Goal: Find specific page/section: Find specific page/section

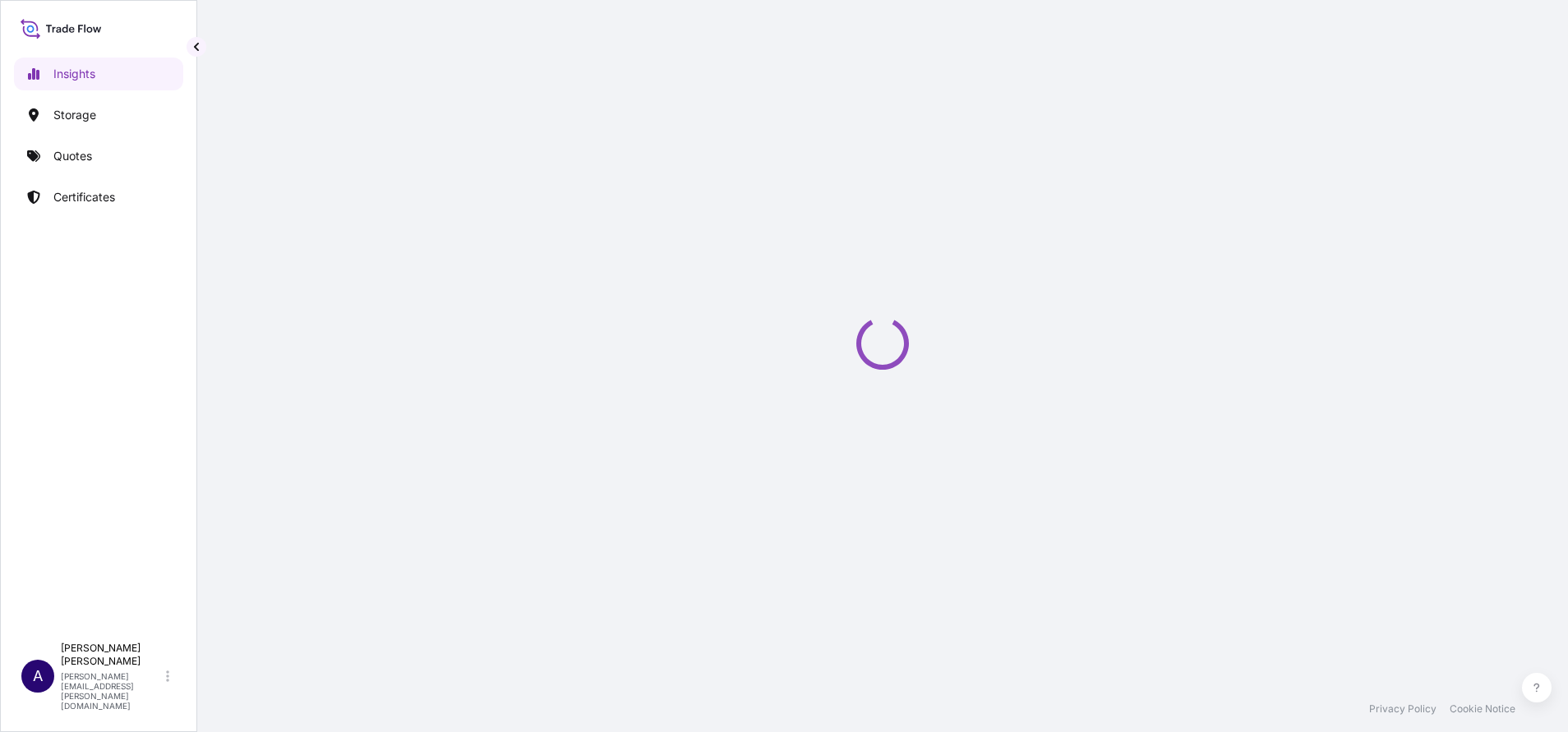
select select "2025"
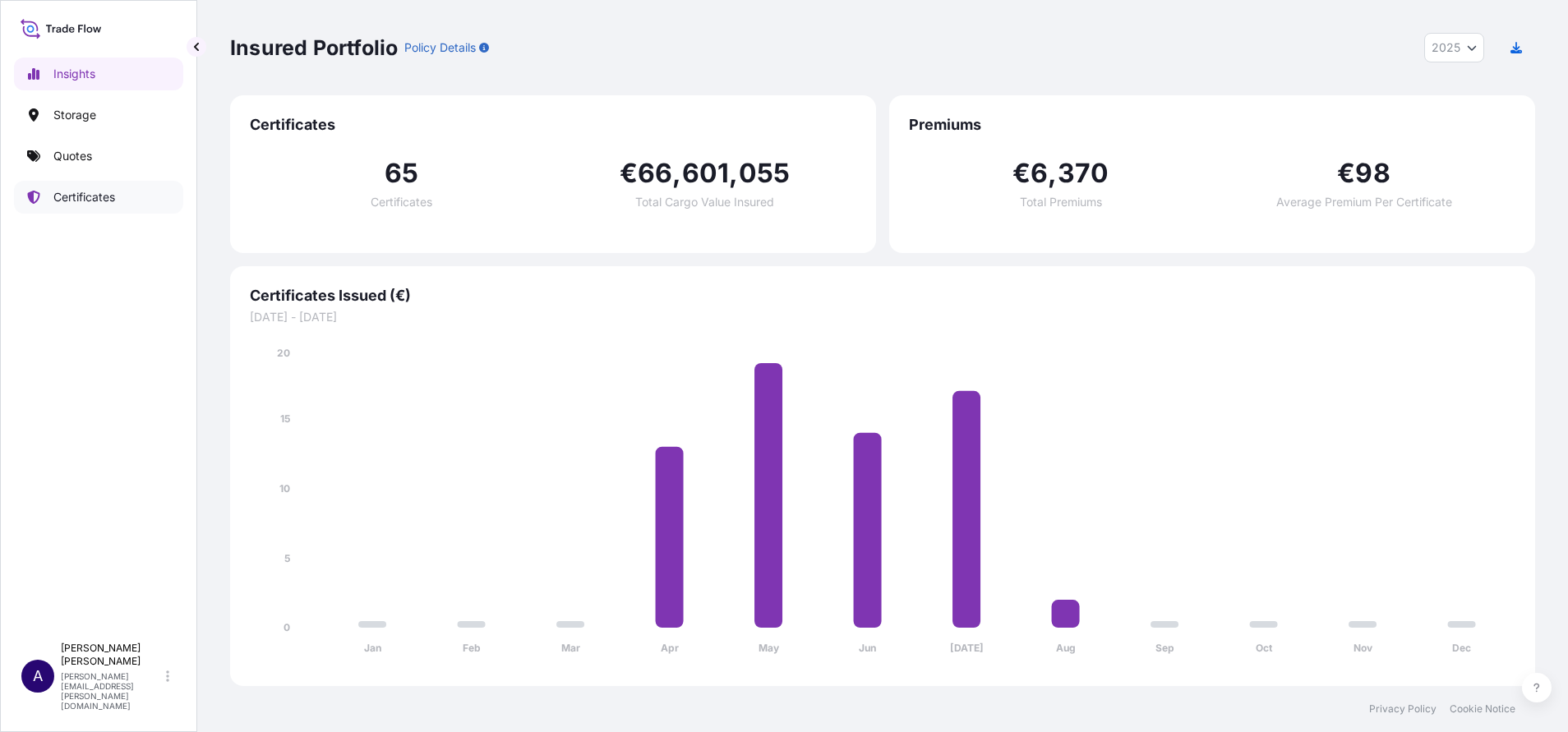
click at [66, 202] on p "Certificates" at bounding box center [84, 198] width 62 height 17
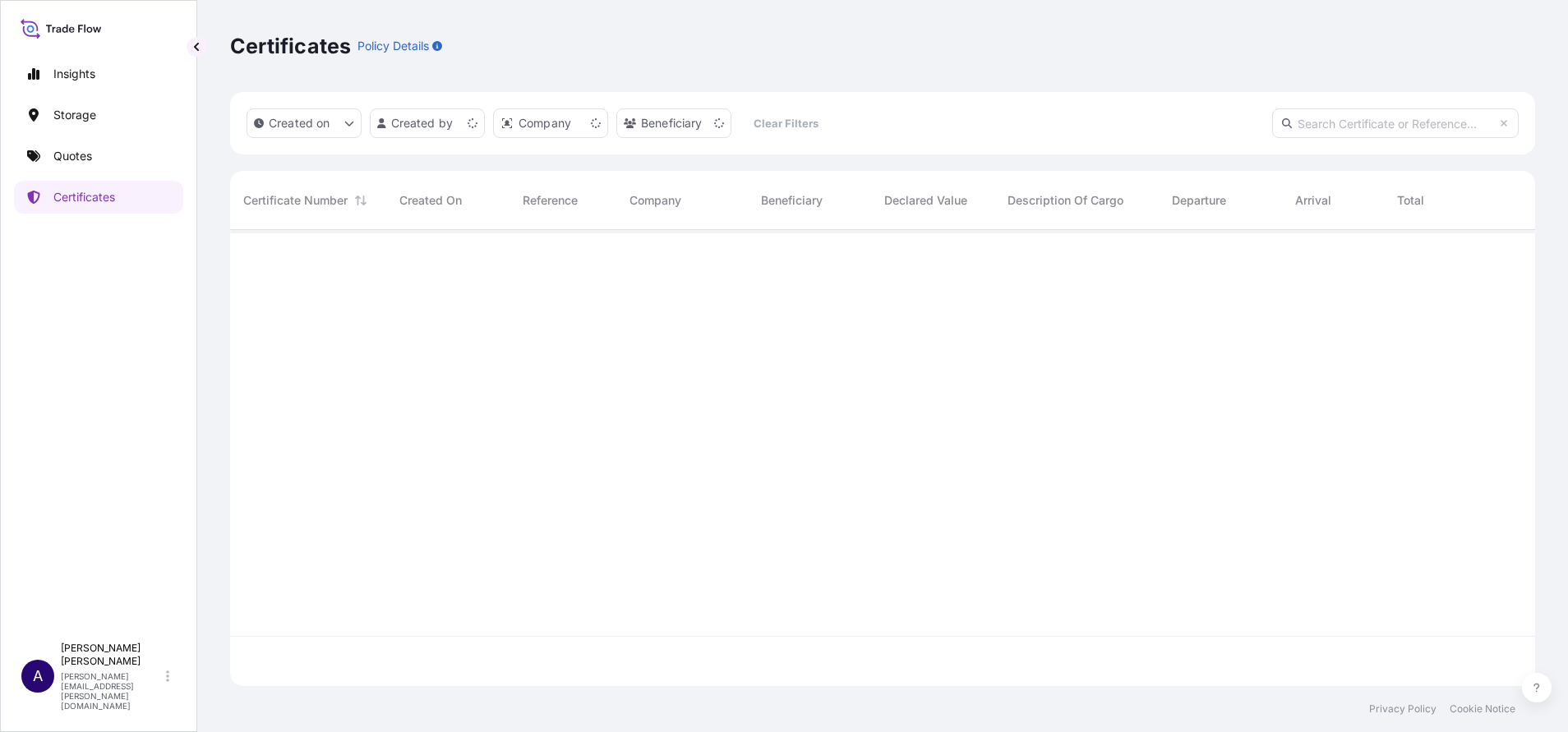
scroll to position [446, 1286]
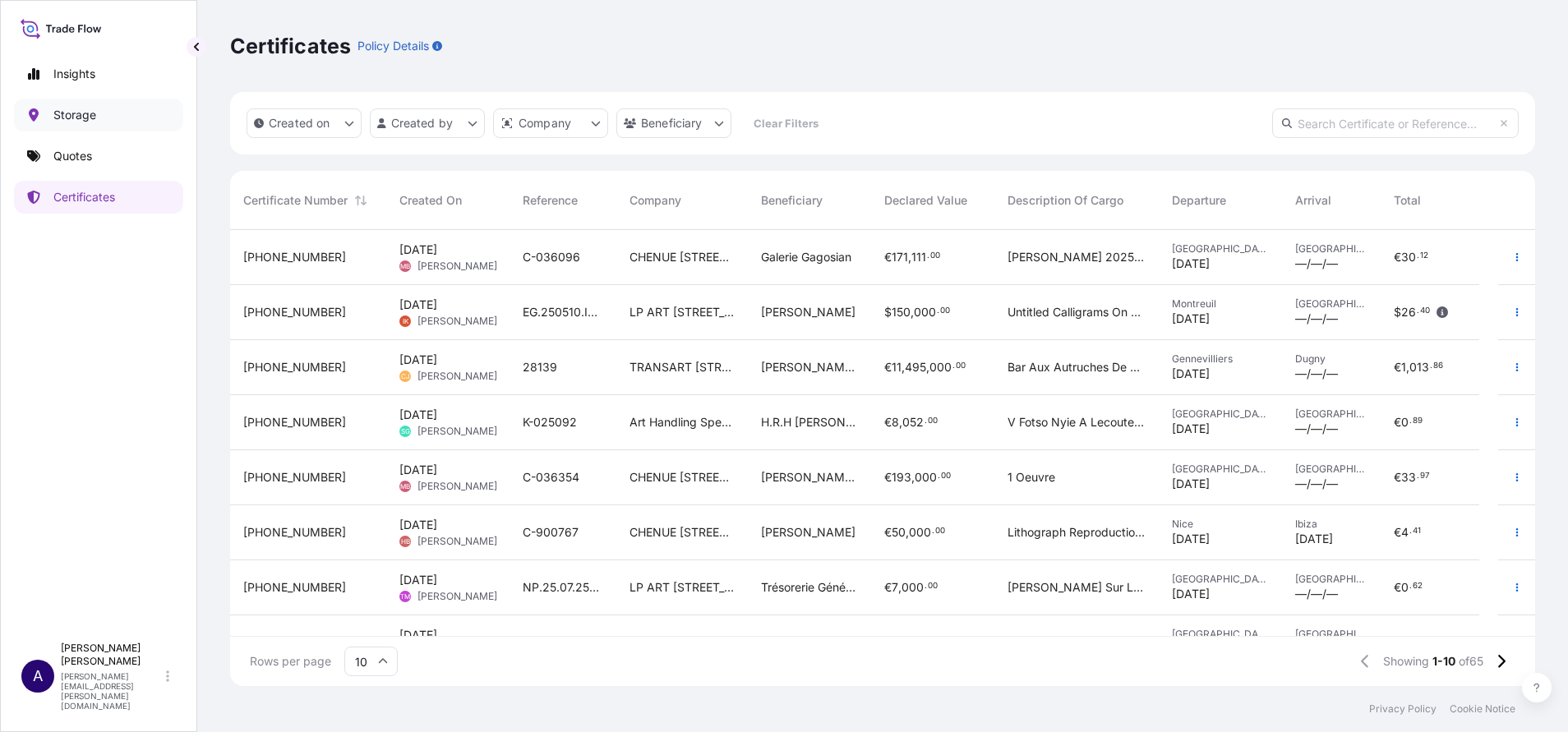
click at [69, 117] on p "Storage" at bounding box center [75, 116] width 43 height 17
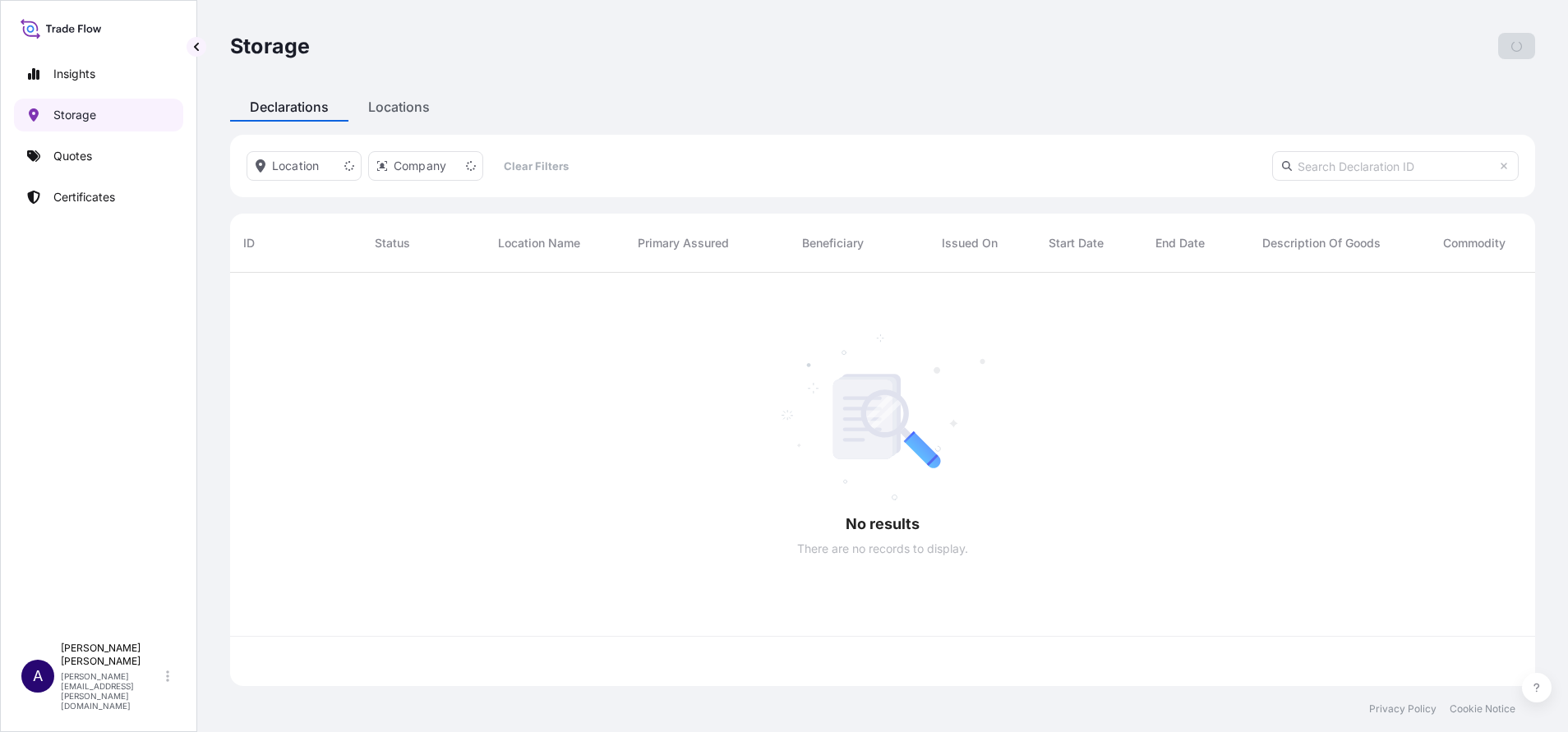
scroll to position [404, 1286]
